Goal: Information Seeking & Learning: Learn about a topic

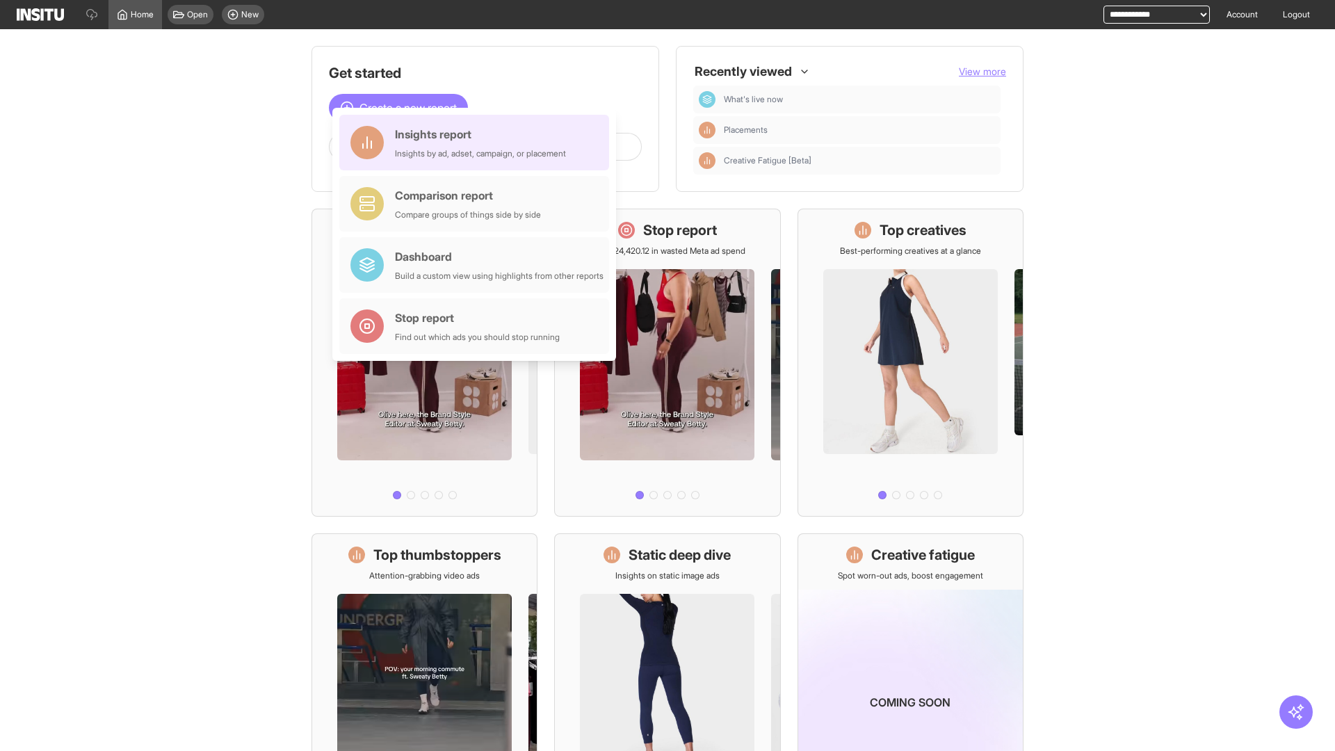
click at [478, 143] on div "Insights report Insights by ad, adset, campaign, or placement" at bounding box center [480, 142] width 171 height 33
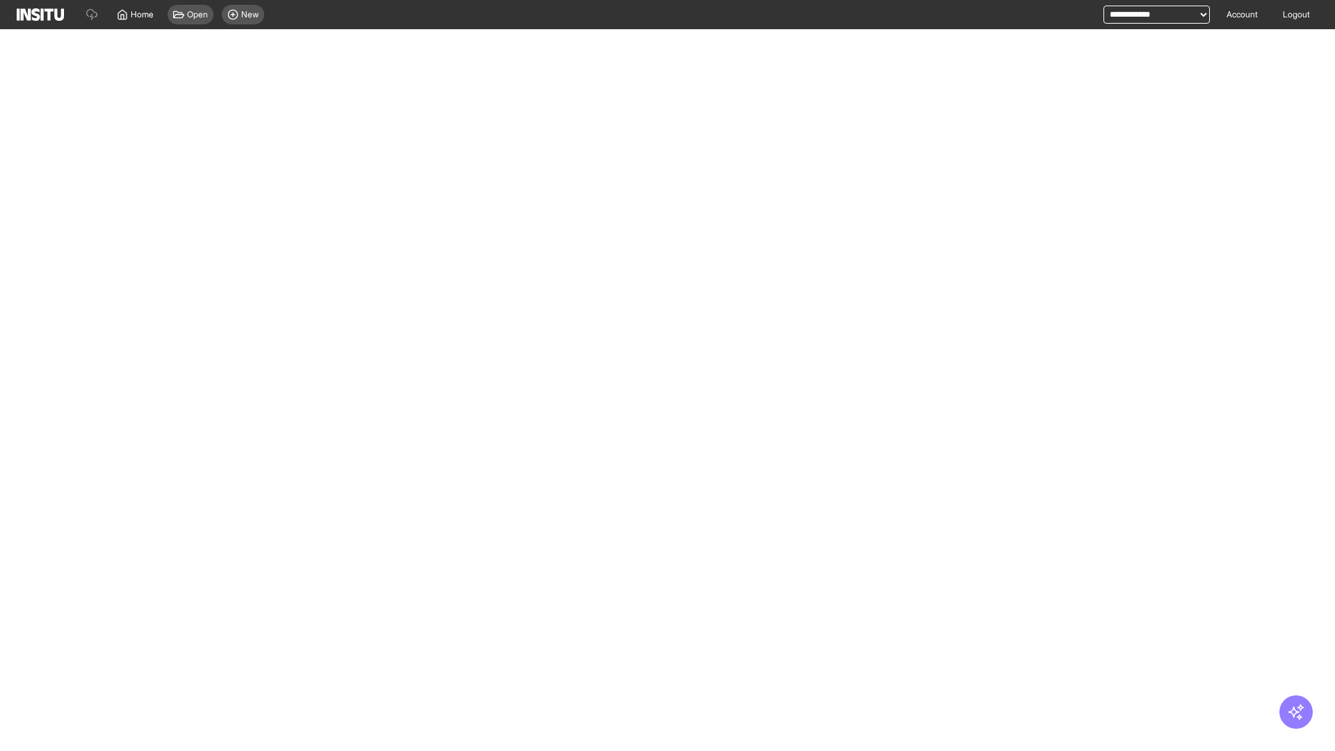
select select "**"
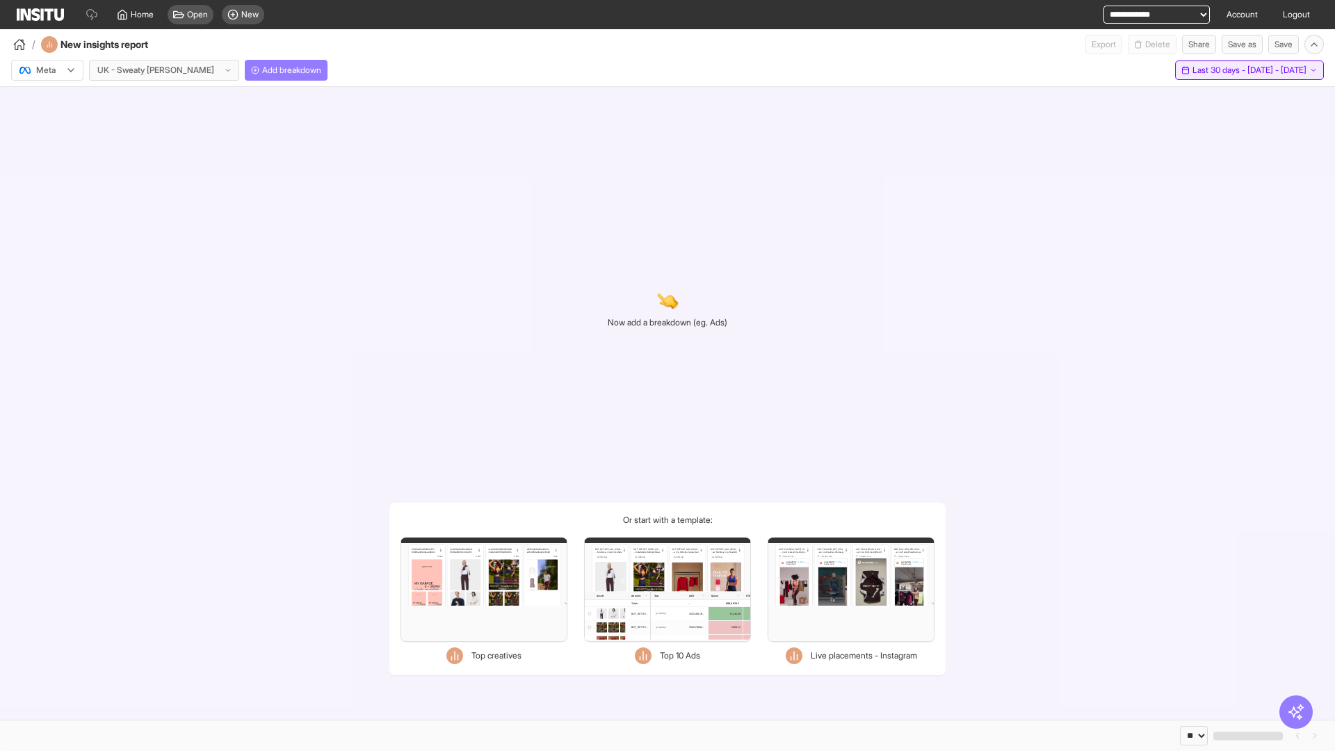
click at [1223, 70] on span "Last 30 days - [DATE] - [DATE]" at bounding box center [1250, 70] width 114 height 11
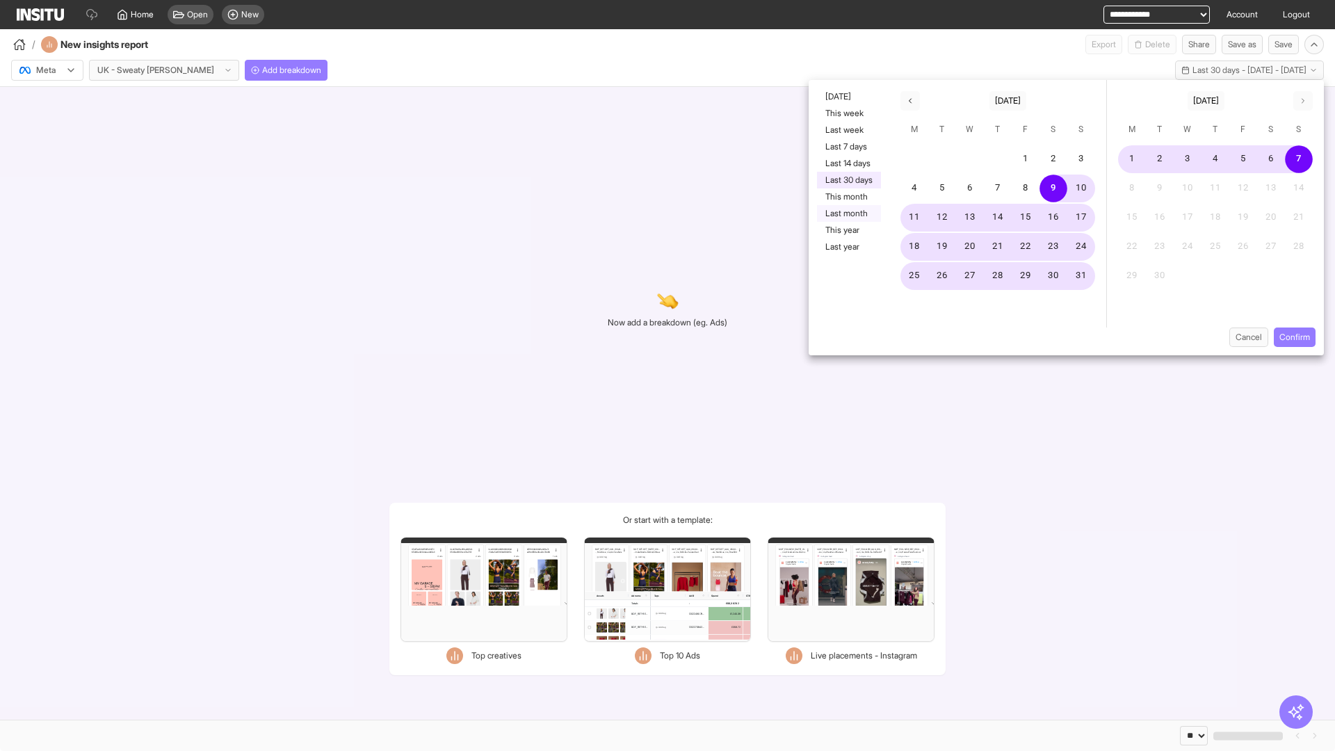
click at [848, 214] on button "Last month" at bounding box center [849, 213] width 64 height 17
